Goal: Navigation & Orientation: Find specific page/section

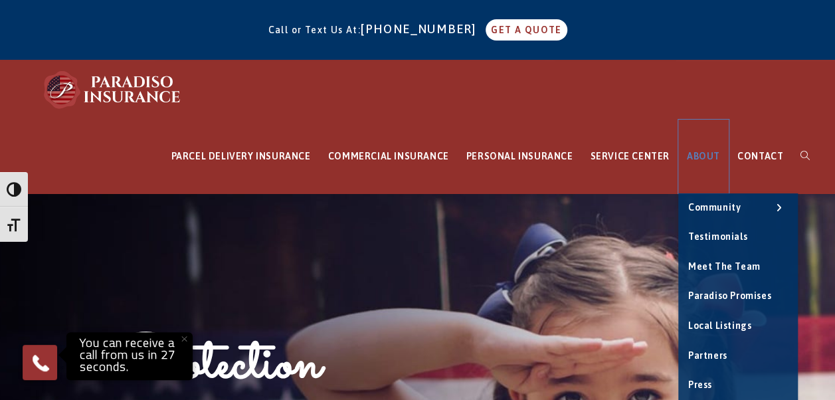
click at [708, 155] on span "ABOUT" at bounding box center [703, 156] width 33 height 11
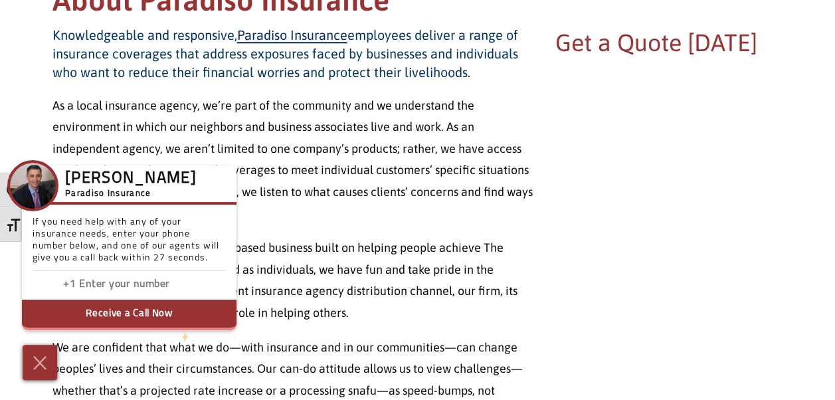
scroll to position [598, 0]
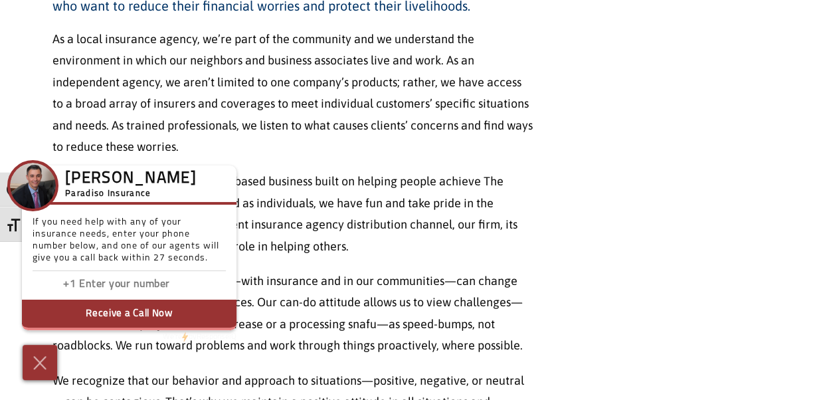
click at [175, 56] on p "As a local insurance agency, we’re part of the community and we understand the …" at bounding box center [292, 93] width 480 height 129
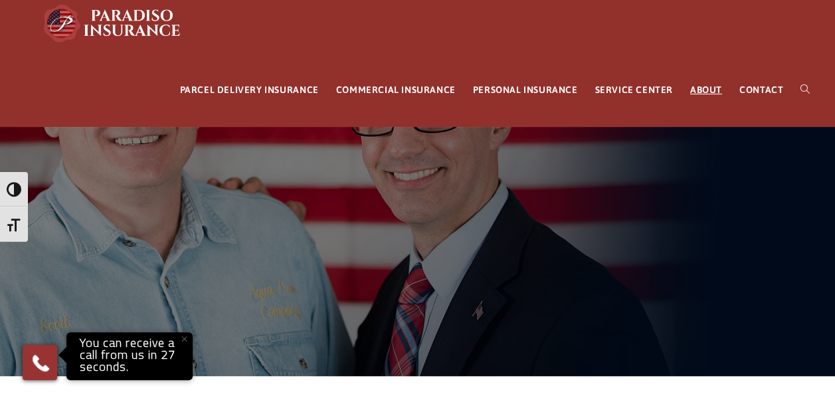
scroll to position [0, 0]
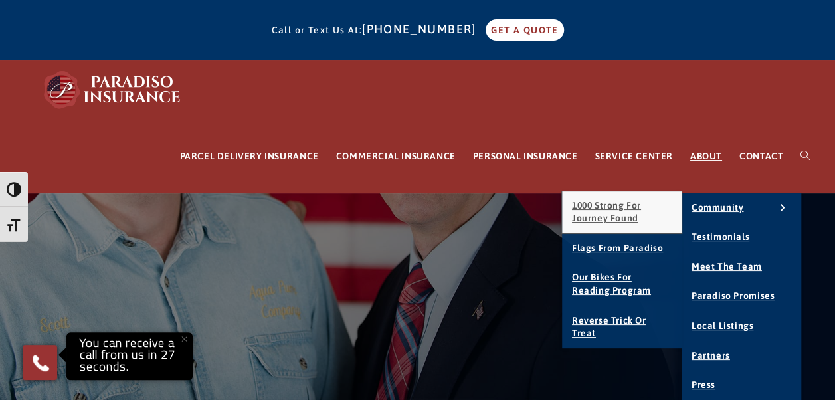
click at [600, 215] on span "1000 Strong for Journey Found" at bounding box center [606, 212] width 69 height 24
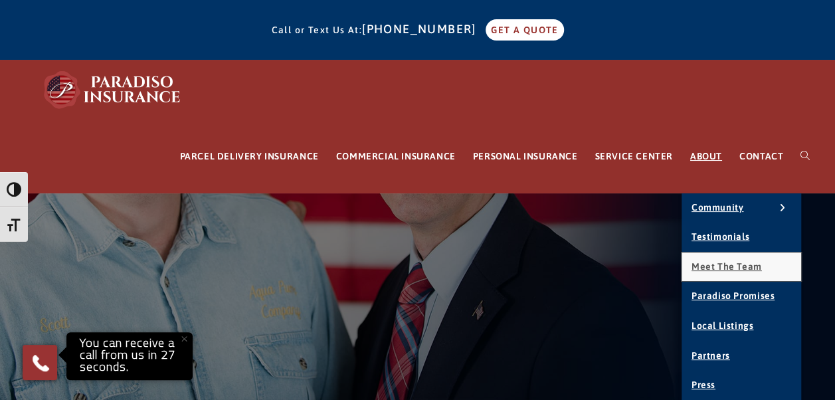
click at [714, 260] on link "Meet the Team" at bounding box center [742, 266] width 120 height 29
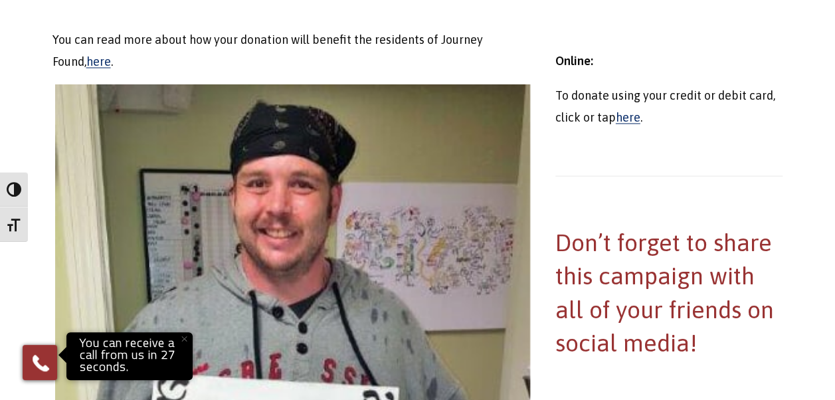
scroll to position [1130, 0]
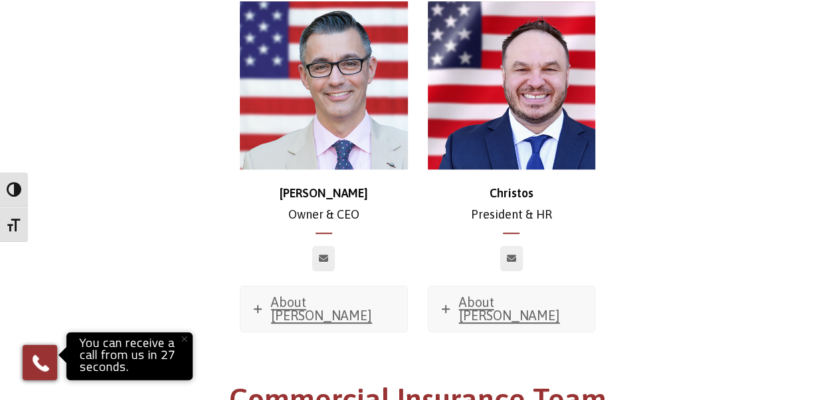
scroll to position [333, 0]
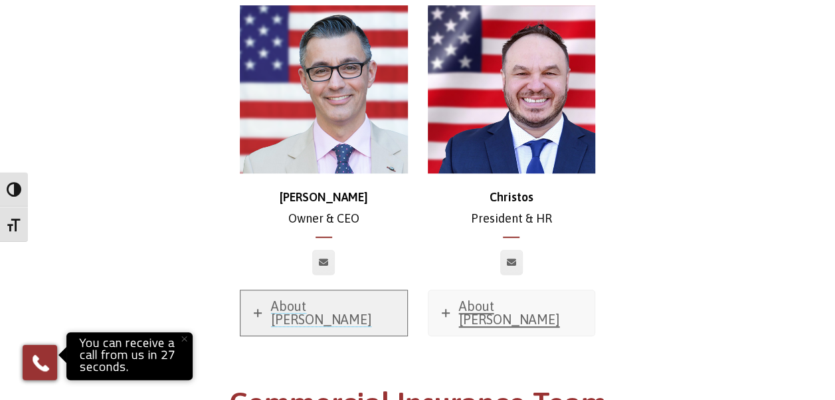
click at [316, 310] on span "About [PERSON_NAME]" at bounding box center [321, 312] width 101 height 29
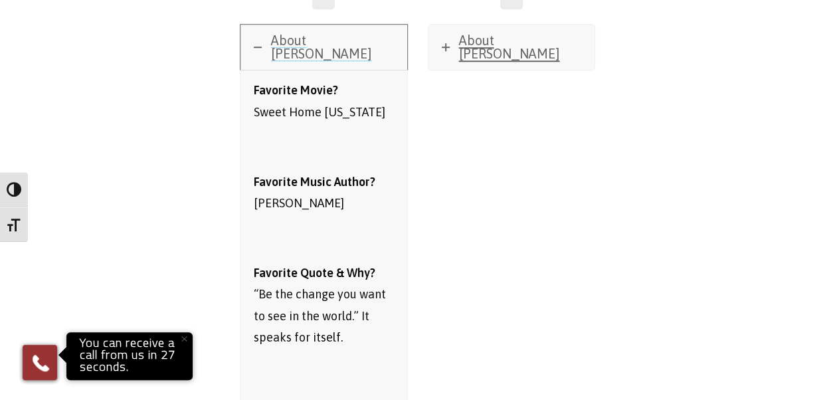
scroll to position [532, 0]
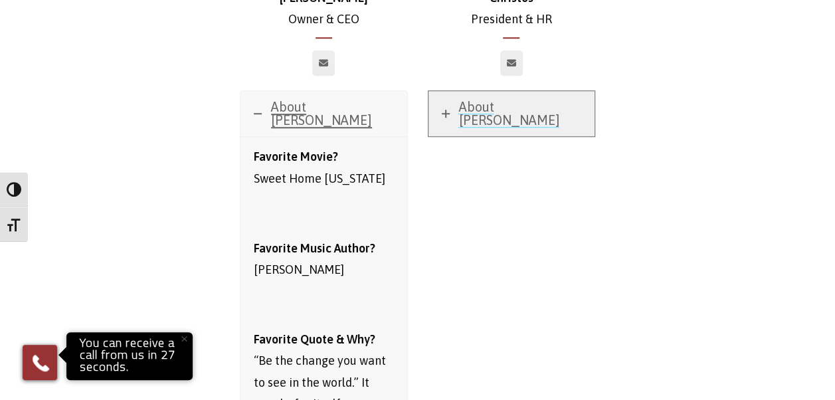
click at [488, 111] on span "About [PERSON_NAME]" at bounding box center [509, 113] width 101 height 29
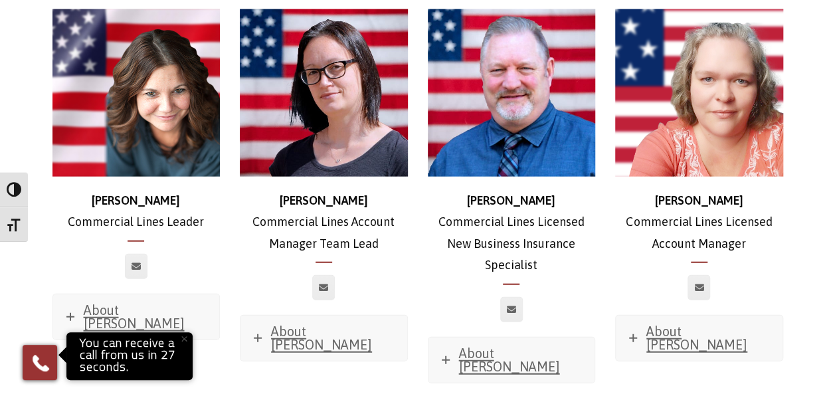
scroll to position [1529, 0]
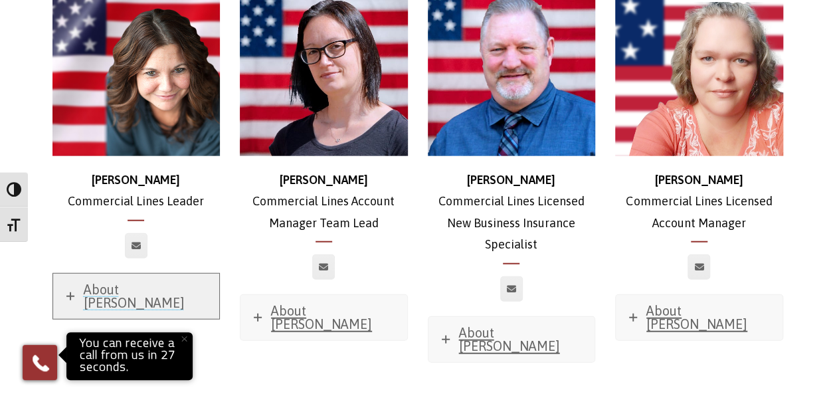
click at [134, 282] on span "About [PERSON_NAME]" at bounding box center [134, 296] width 101 height 29
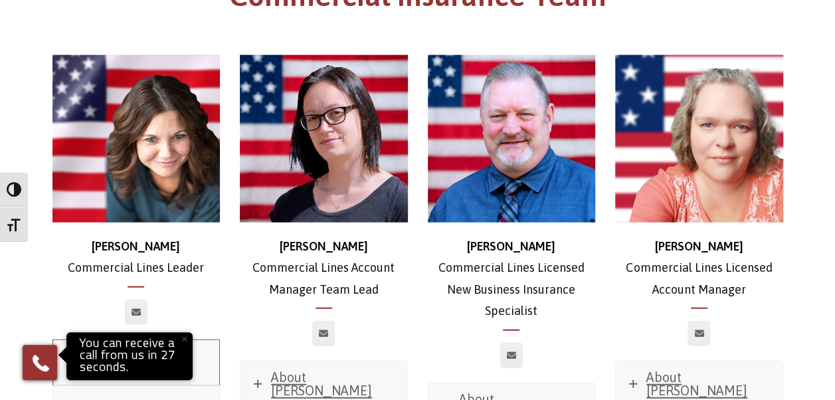
scroll to position [1529, 0]
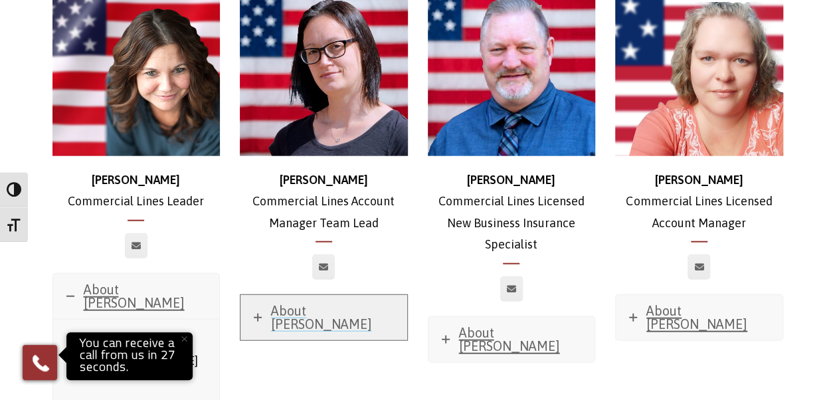
click at [306, 303] on span "About [PERSON_NAME]" at bounding box center [321, 317] width 101 height 29
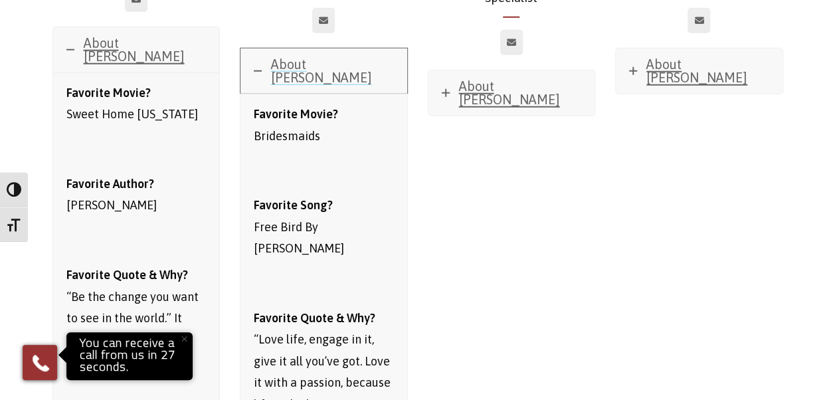
scroll to position [1794, 0]
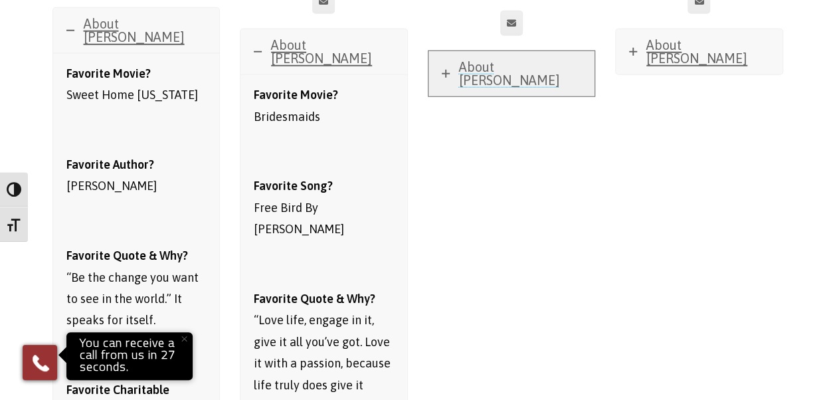
click at [504, 59] on span "About [PERSON_NAME]" at bounding box center [509, 73] width 101 height 29
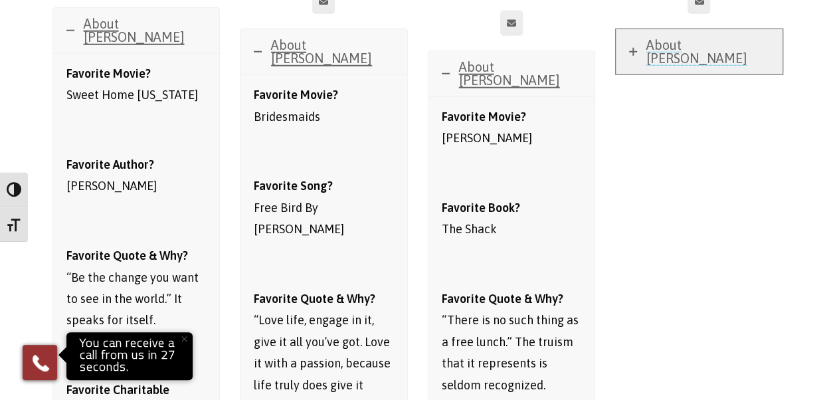
click at [704, 37] on span "About [PERSON_NAME]" at bounding box center [696, 51] width 101 height 29
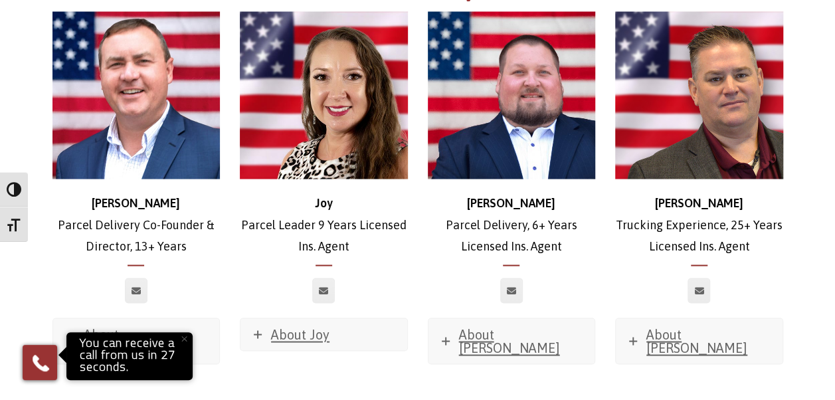
scroll to position [3636, 0]
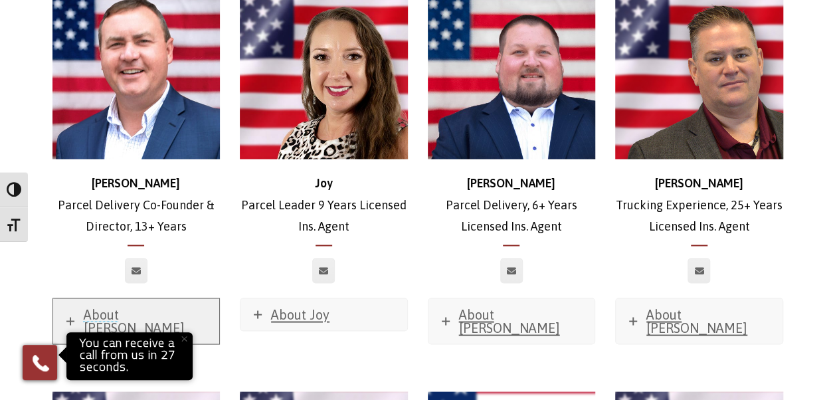
click at [122, 306] on span "About [PERSON_NAME]" at bounding box center [134, 320] width 101 height 29
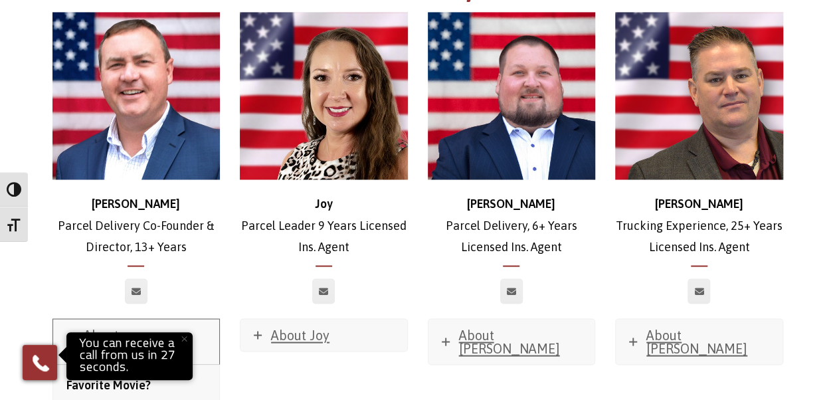
scroll to position [3636, 0]
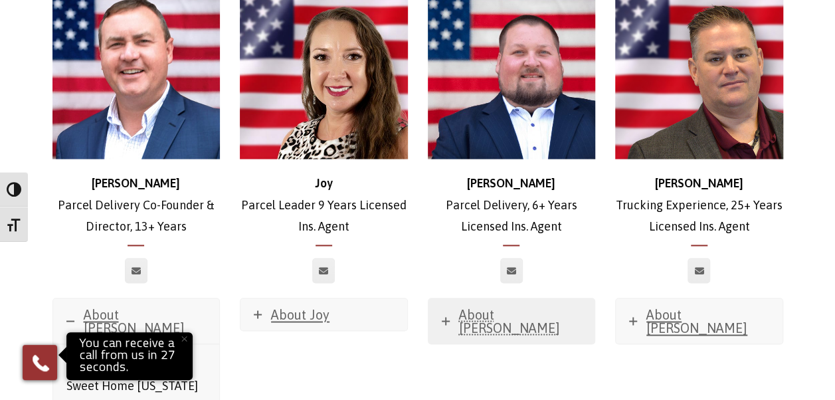
drag, startPoint x: 501, startPoint y: 272, endPoint x: 498, endPoint y: 264, distance: 7.8
click at [498, 298] on div "About [PERSON_NAME]" at bounding box center [512, 321] width 168 height 47
drag, startPoint x: 498, startPoint y: 264, endPoint x: 497, endPoint y: 256, distance: 8.1
click at [497, 306] on span "About [PERSON_NAME]" at bounding box center [509, 320] width 101 height 29
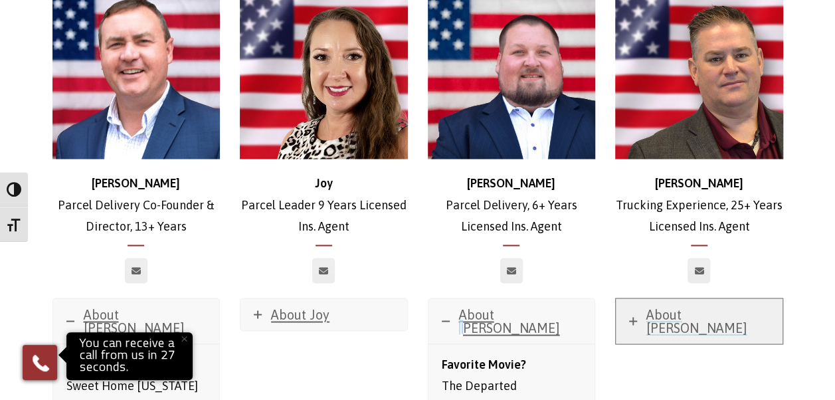
click at [718, 306] on span "About [PERSON_NAME]" at bounding box center [696, 320] width 101 height 29
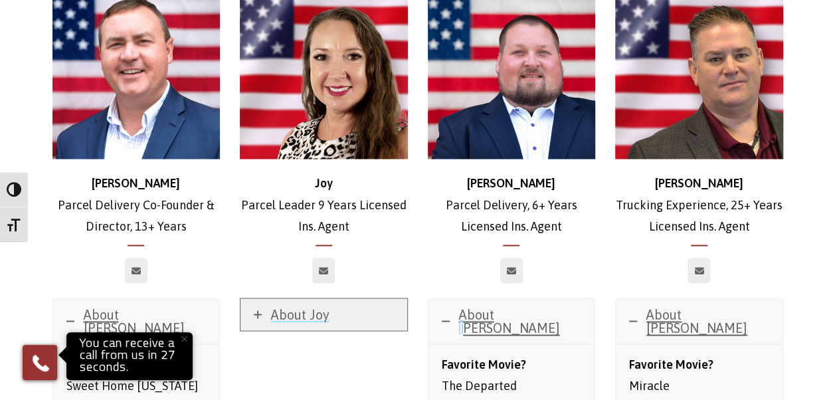
click at [320, 306] on span "About Joy" at bounding box center [300, 313] width 58 height 15
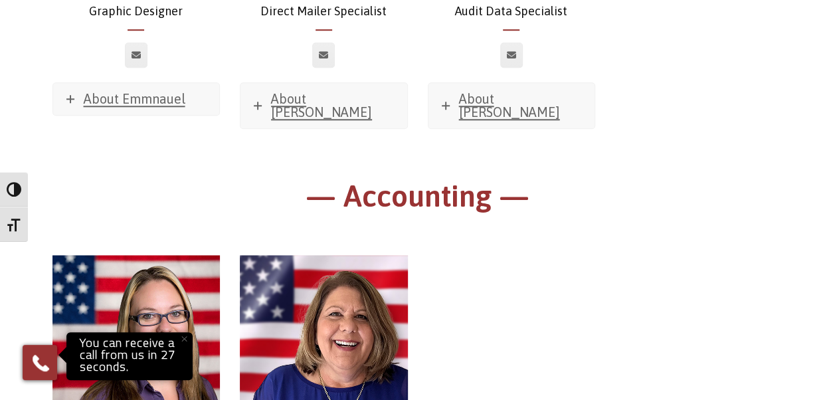
scroll to position [10546, 0]
